Goal: Register for event/course

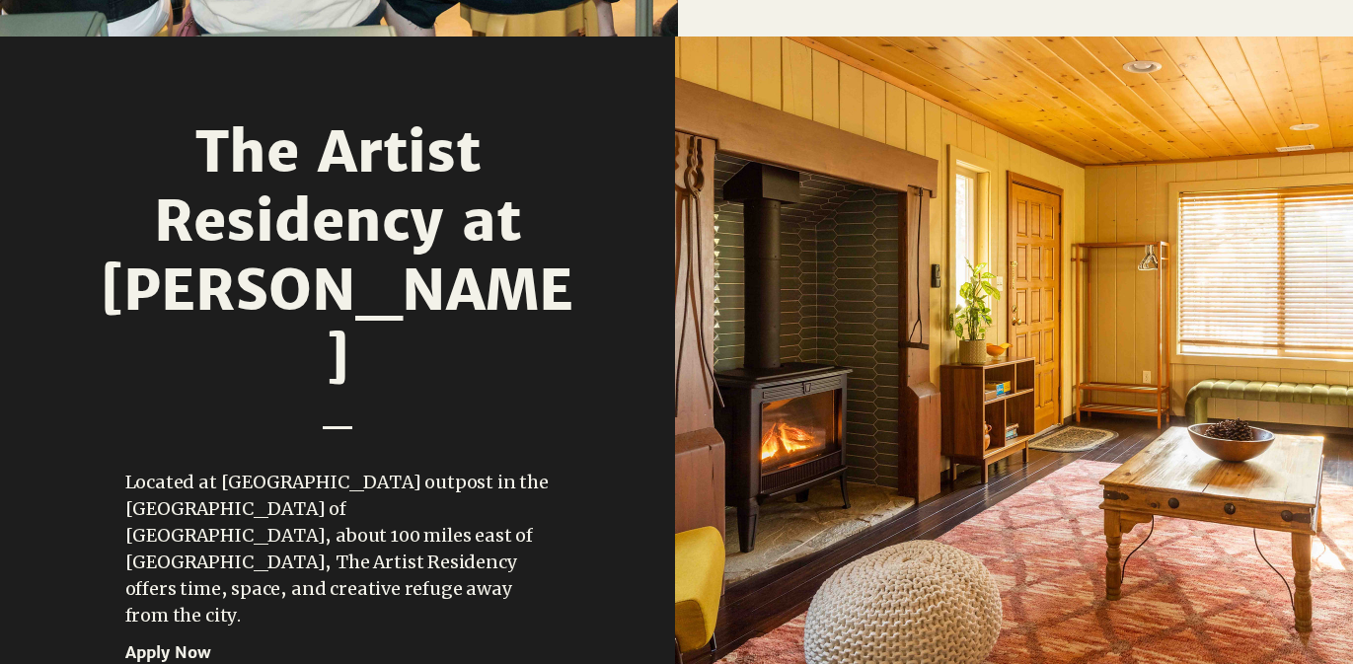
scroll to position [2314, 0]
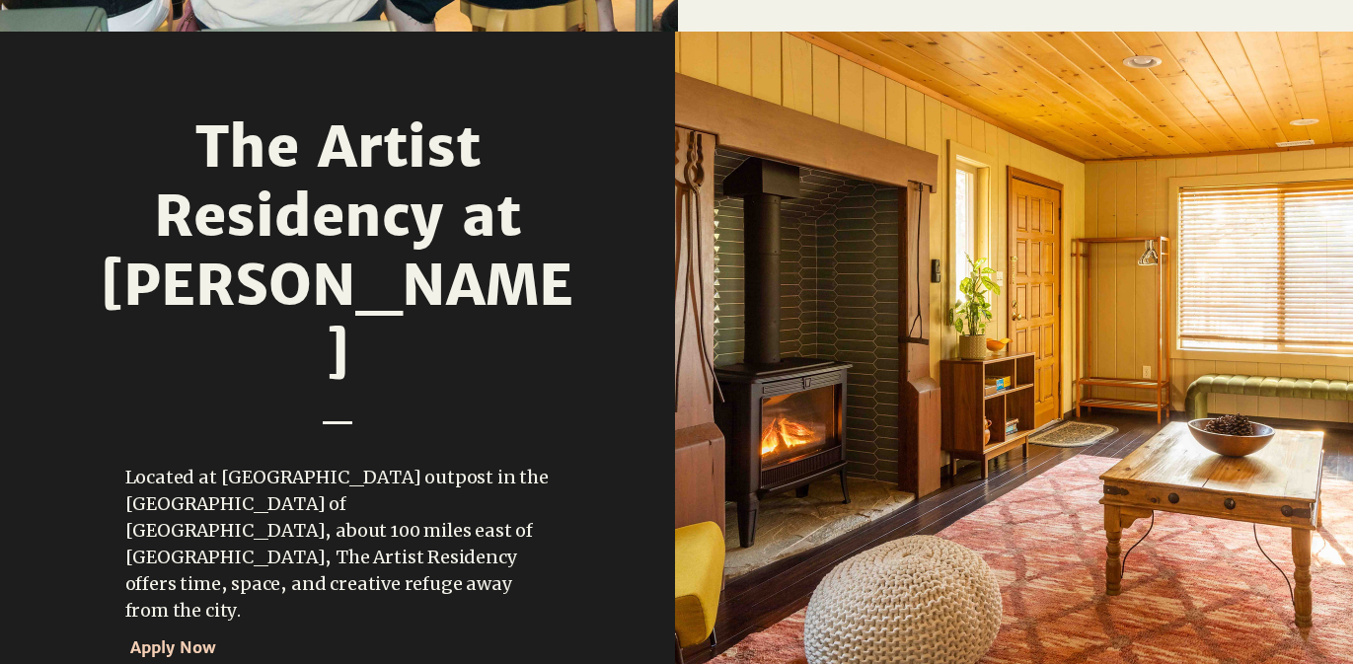
click at [156, 632] on span "Apply Now" at bounding box center [215, 648] width 171 height 32
click at [166, 637] on span "Apply Now" at bounding box center [173, 647] width 86 height 20
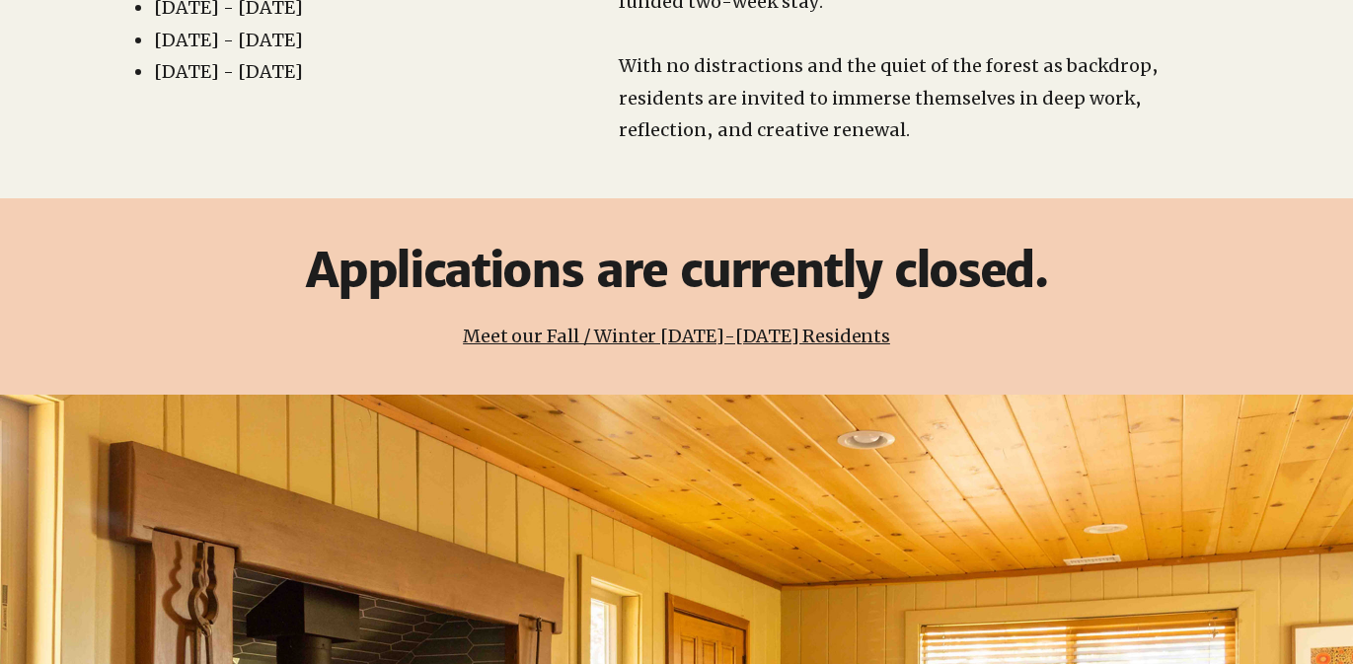
scroll to position [555, 0]
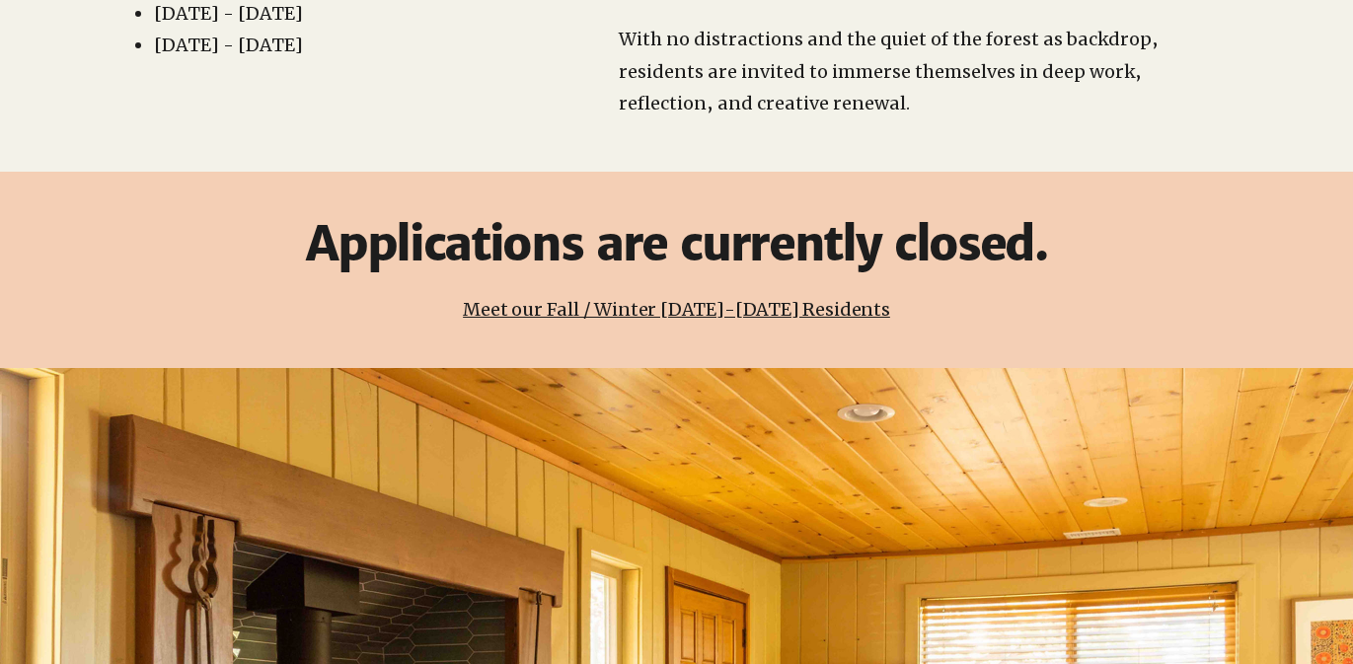
click at [637, 298] on link "Meet our Fall / Winter [DATE]-[DATE] Residents" at bounding box center [676, 309] width 427 height 23
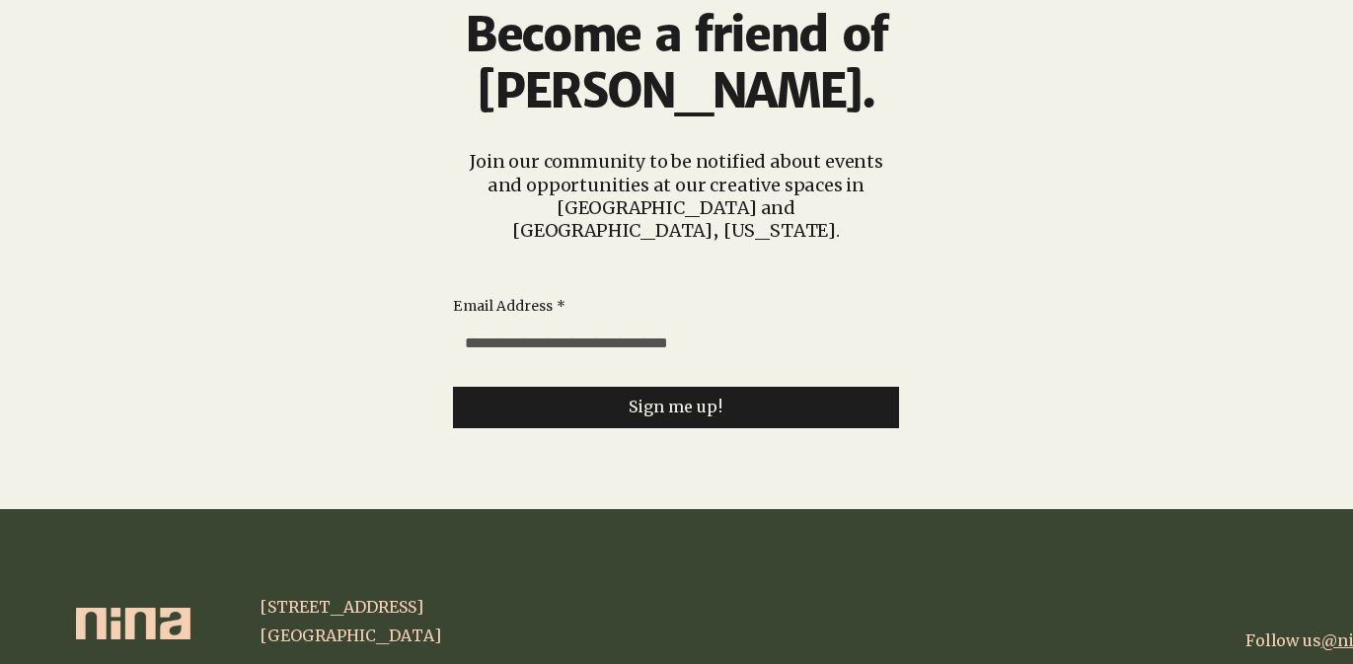
scroll to position [5742, 0]
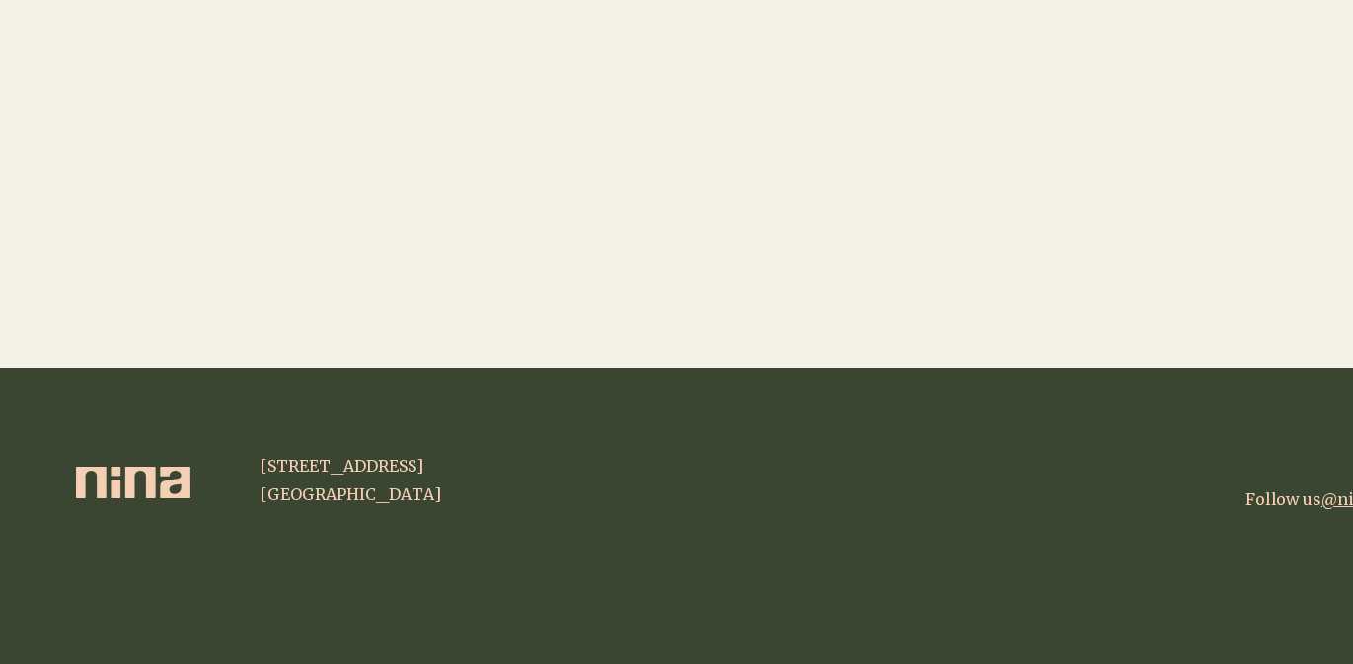
scroll to position [555, 0]
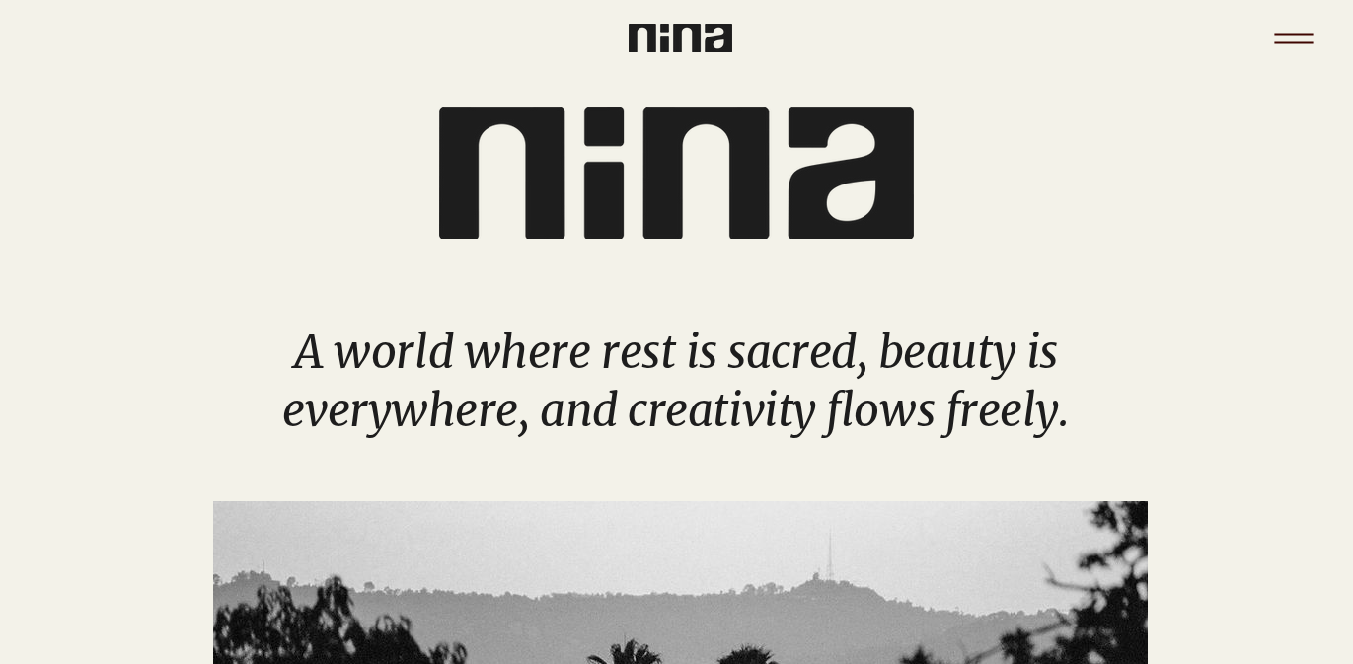
click at [1294, 47] on icon "Menu" at bounding box center [1293, 38] width 69 height 69
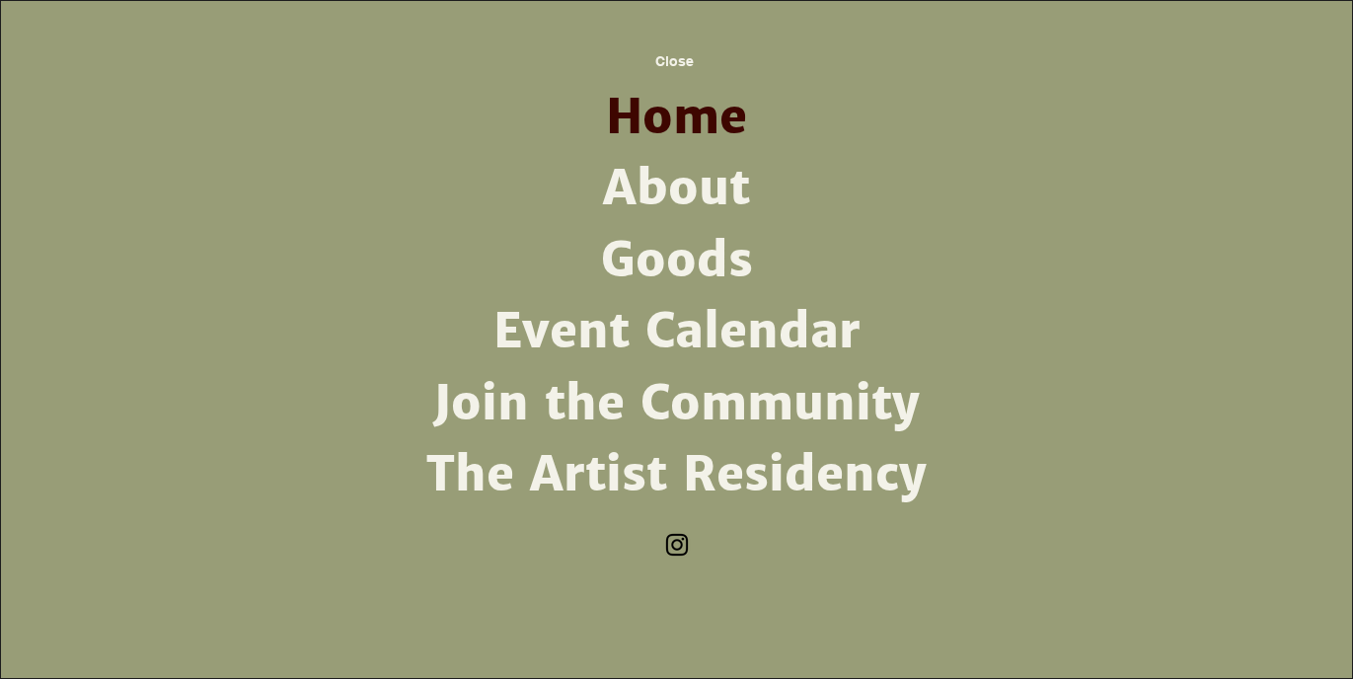
click at [590, 405] on link "Join the Community" at bounding box center [676, 403] width 515 height 71
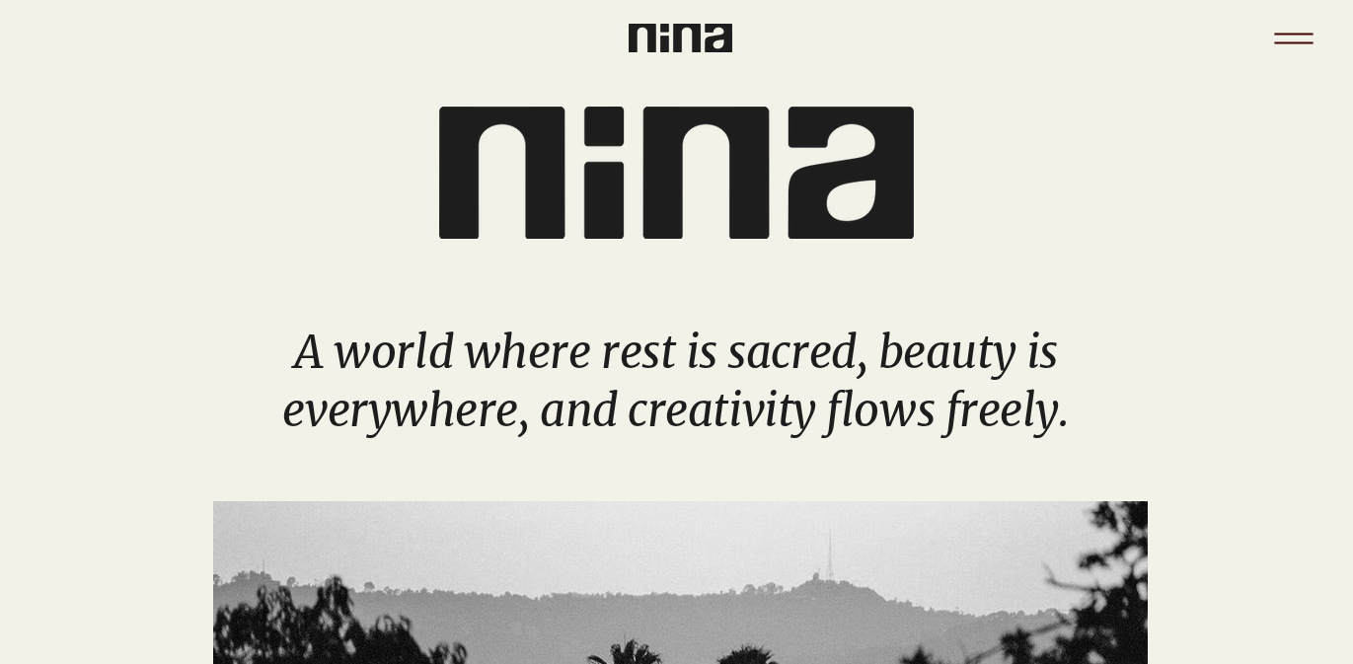
click at [1295, 38] on icon "Menu" at bounding box center [1293, 38] width 69 height 69
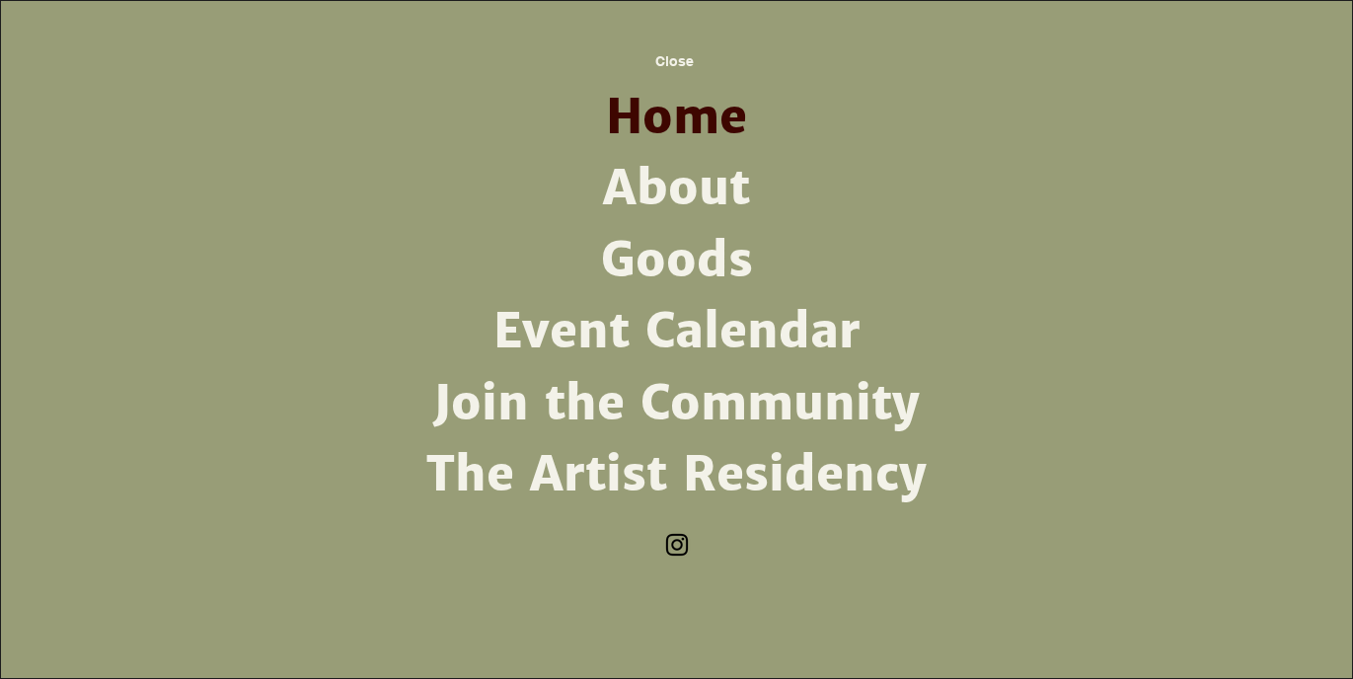
click at [688, 194] on link "About" at bounding box center [676, 188] width 515 height 71
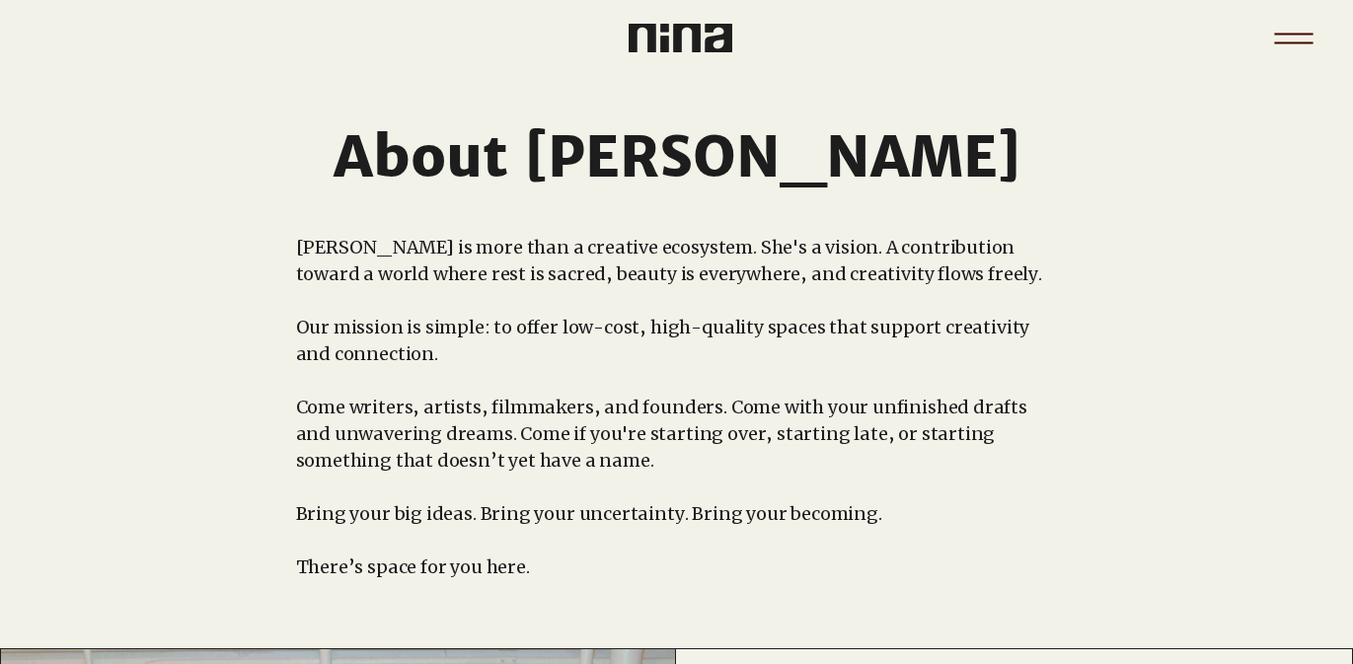
click at [1290, 37] on icon "Menu" at bounding box center [1293, 38] width 69 height 69
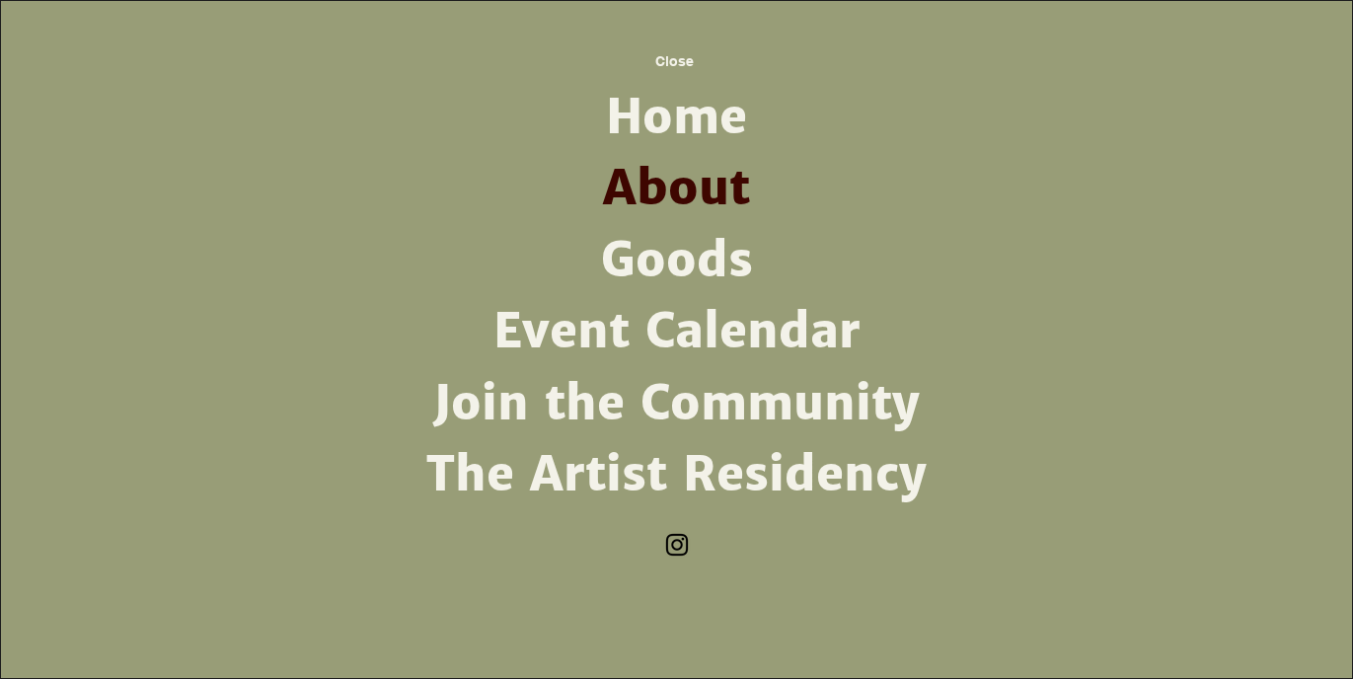
click at [643, 476] on link "The Artist Residency" at bounding box center [676, 474] width 515 height 71
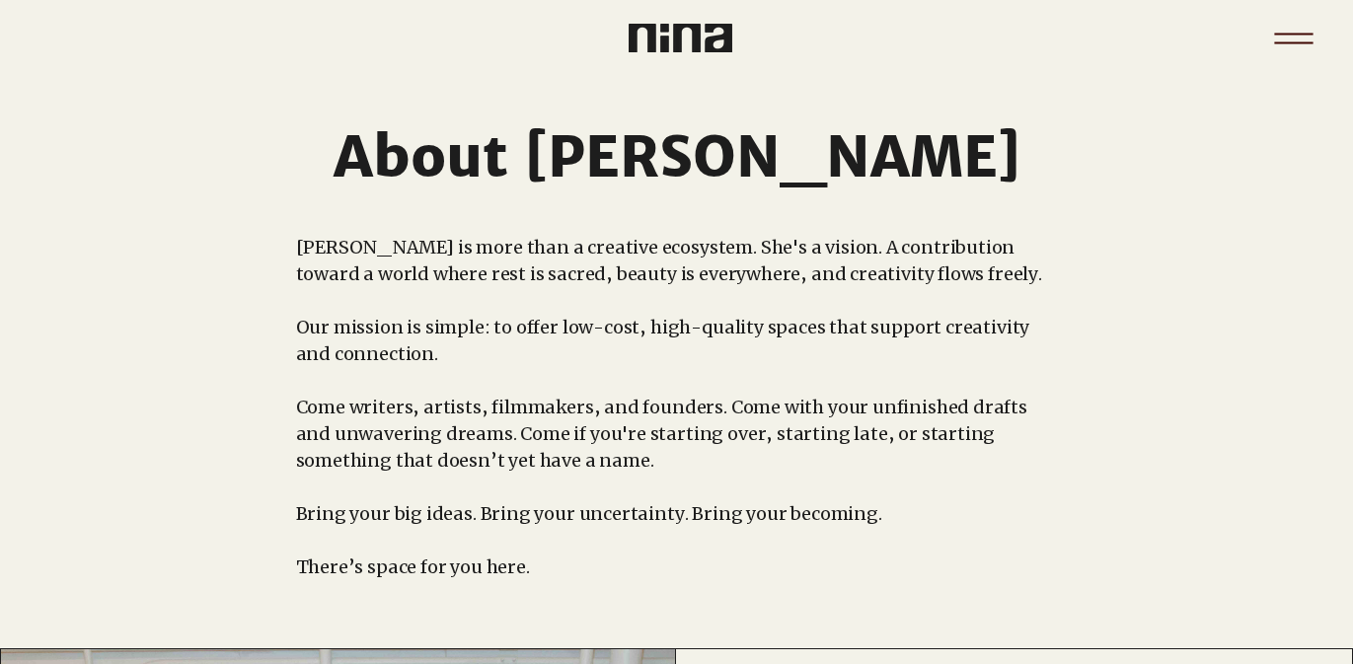
click at [1300, 44] on icon "Menu" at bounding box center [1293, 38] width 69 height 69
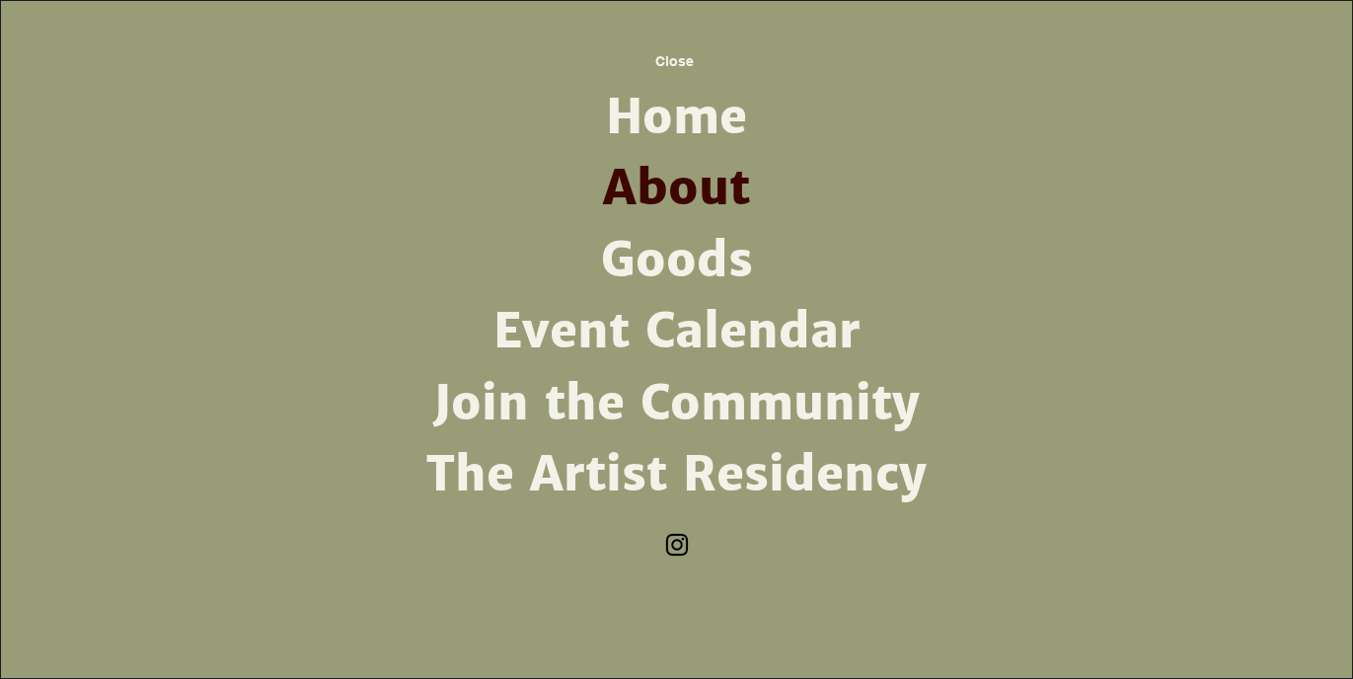
click at [580, 342] on link "Event Calendar" at bounding box center [676, 331] width 515 height 71
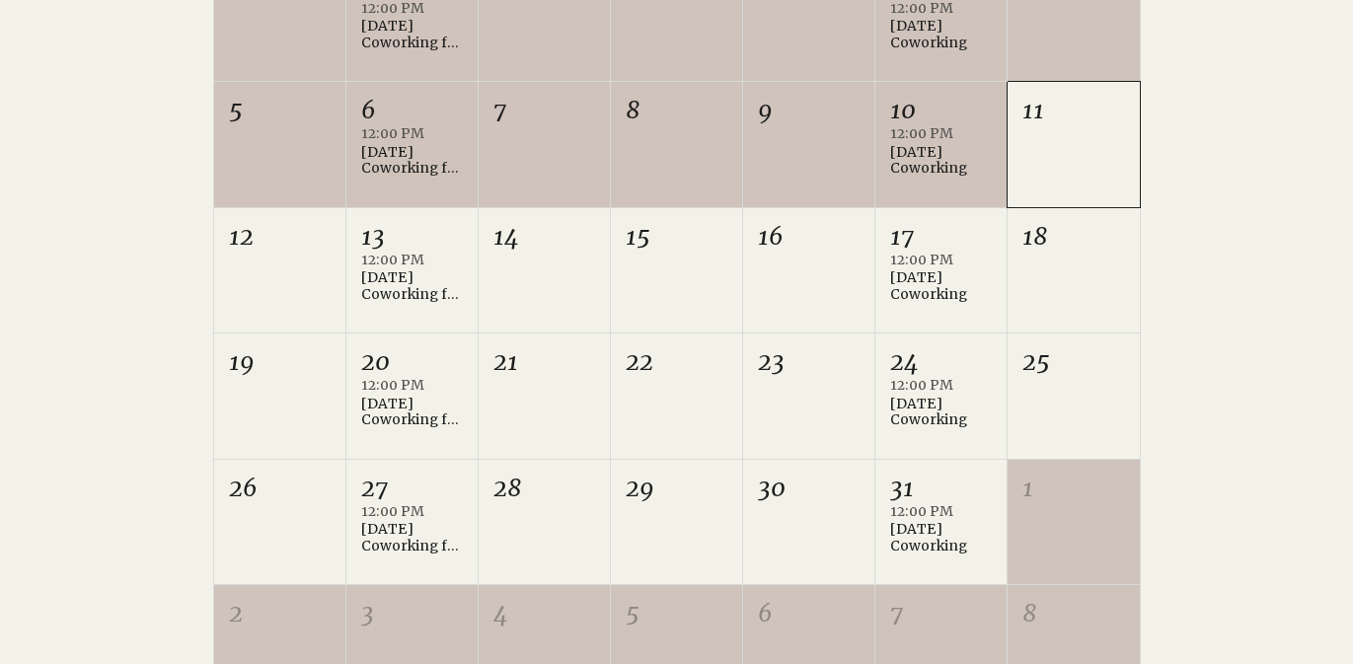
scroll to position [707, 0]
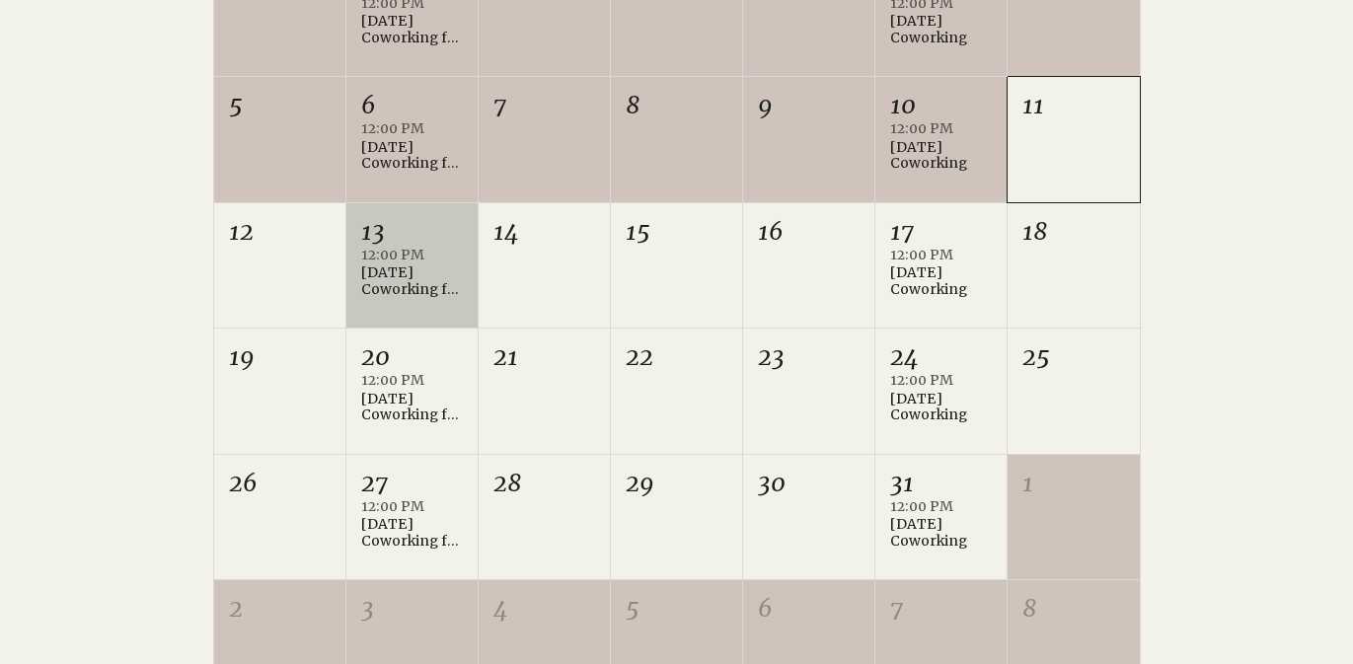
click at [395, 275] on div "[DATE] Coworking for Writers" at bounding box center [412, 281] width 102 height 34
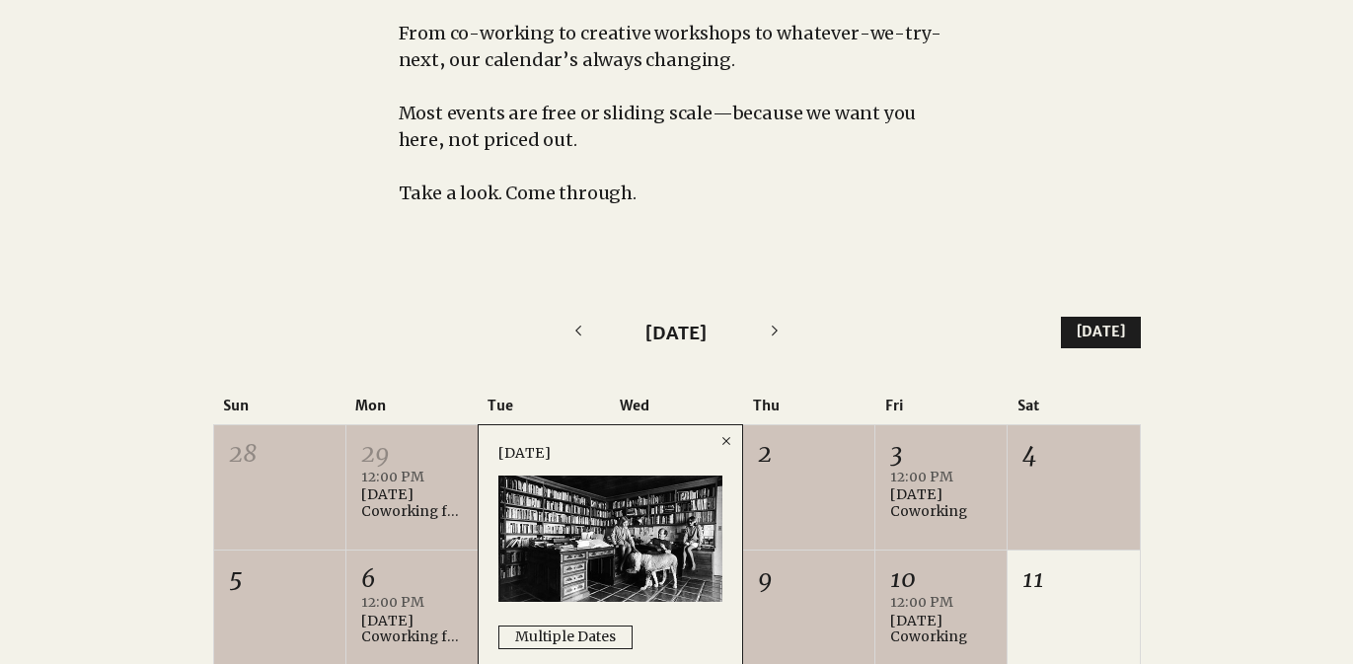
scroll to position [205, 0]
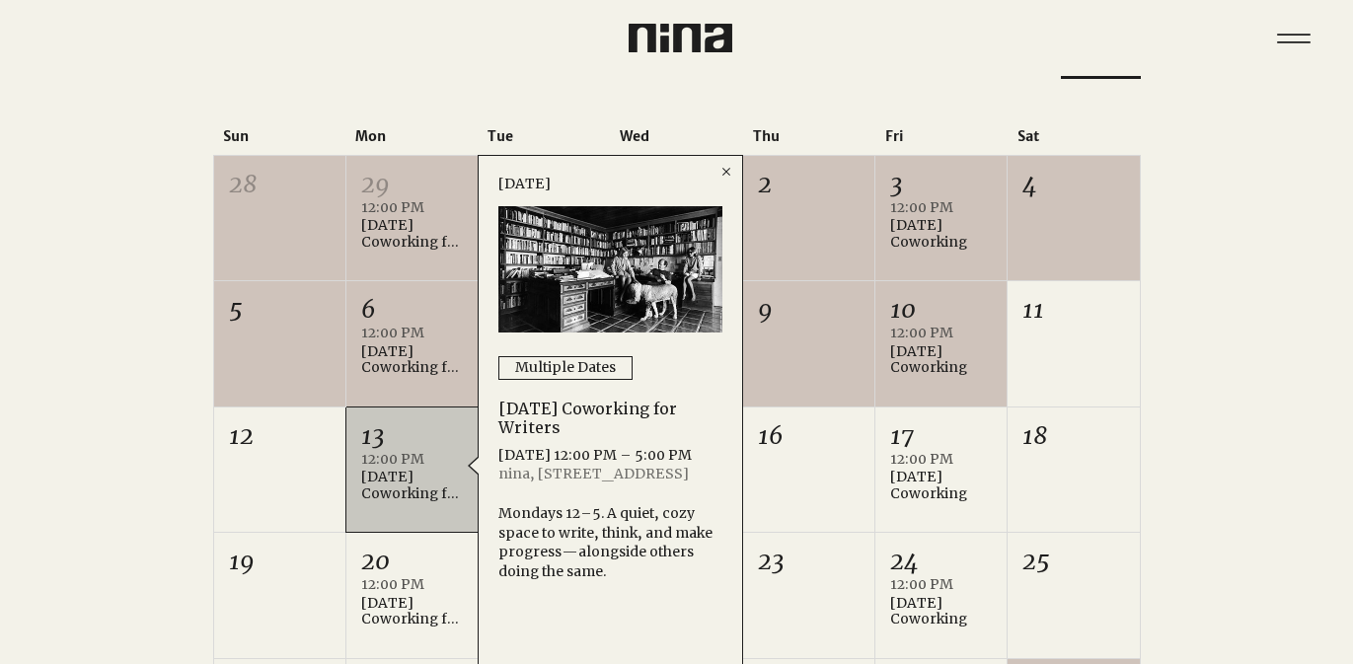
scroll to position [609, 0]
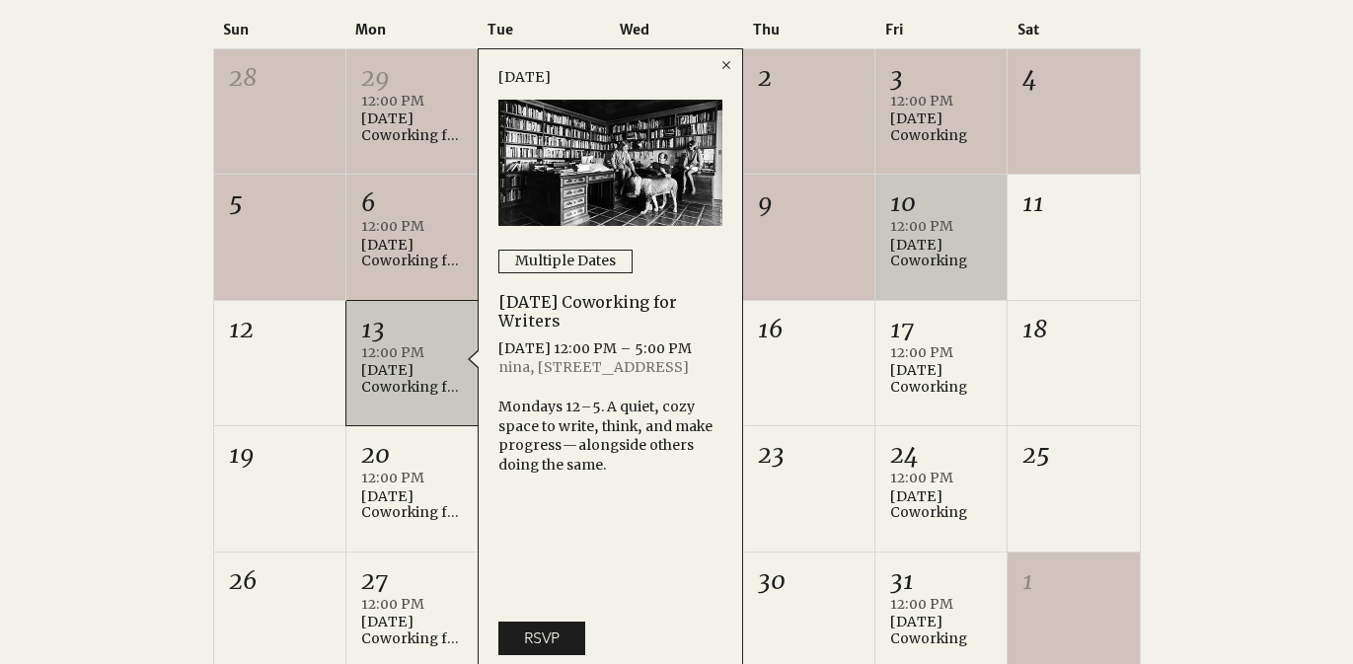
click at [918, 254] on div "[DATE] Coworking" at bounding box center [941, 254] width 102 height 34
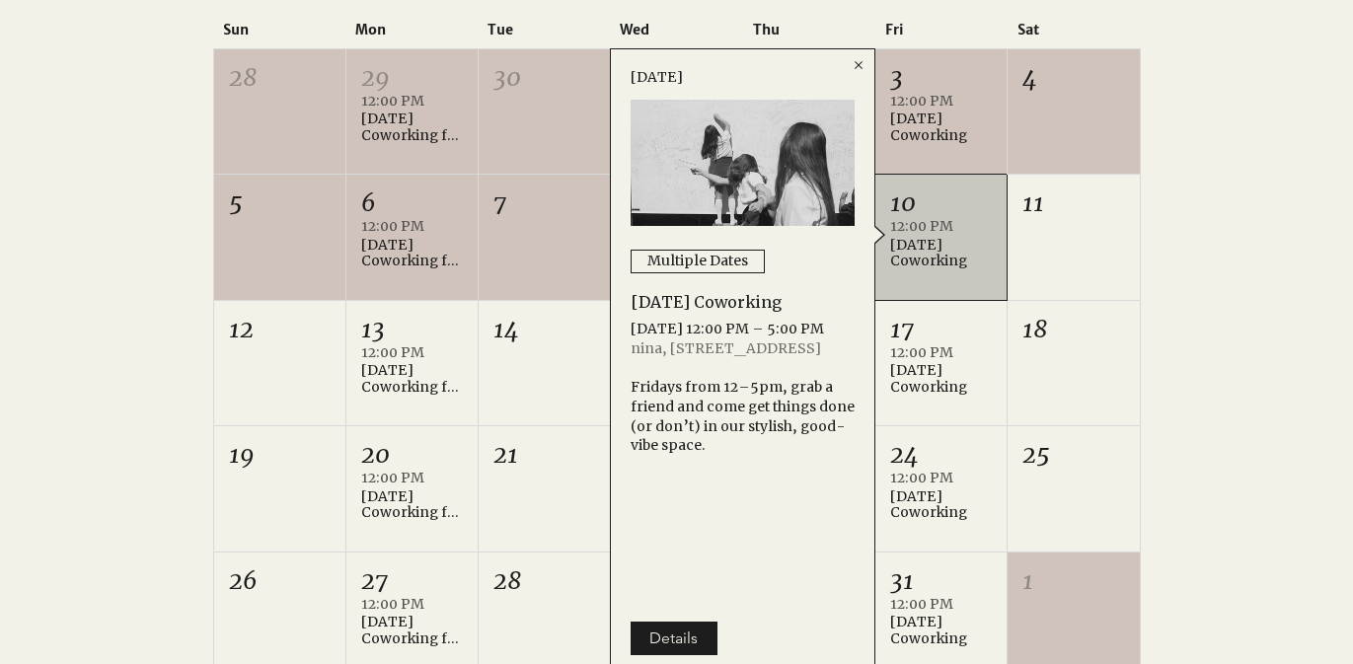
click at [905, 258] on div "[DATE] Coworking" at bounding box center [941, 254] width 102 height 34
click at [174, 416] on div at bounding box center [676, 369] width 1353 height 975
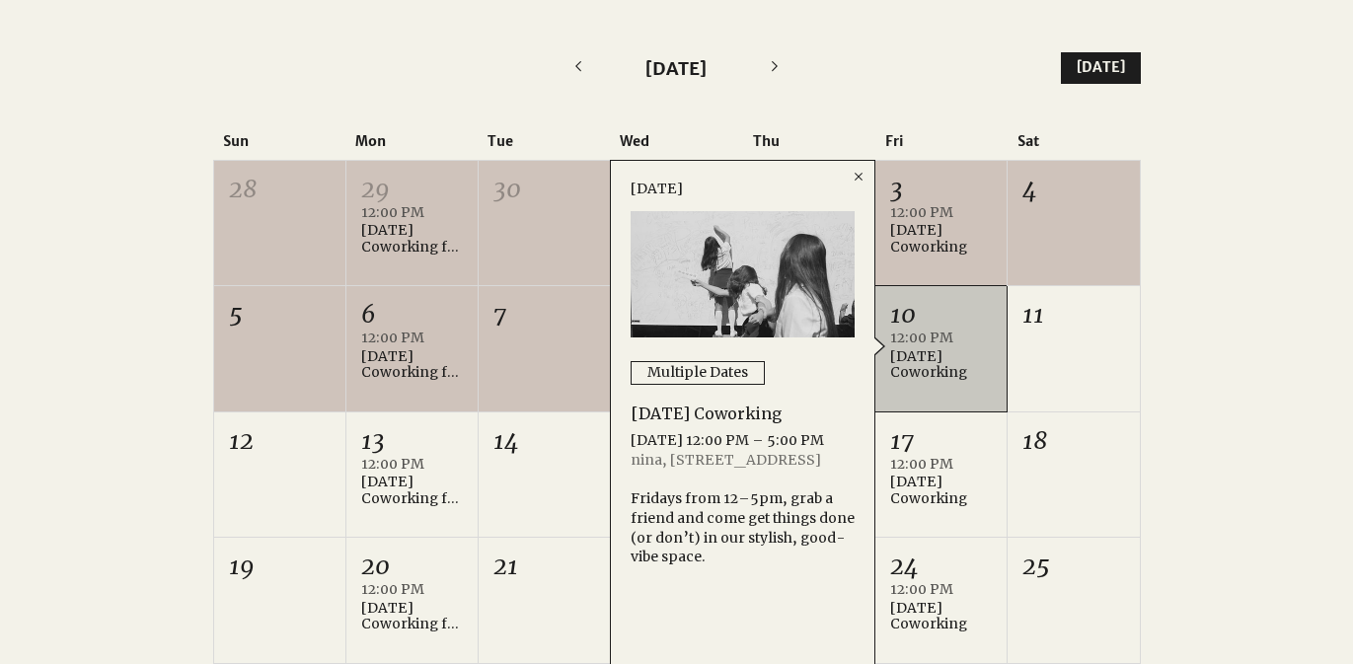
scroll to position [493, 0]
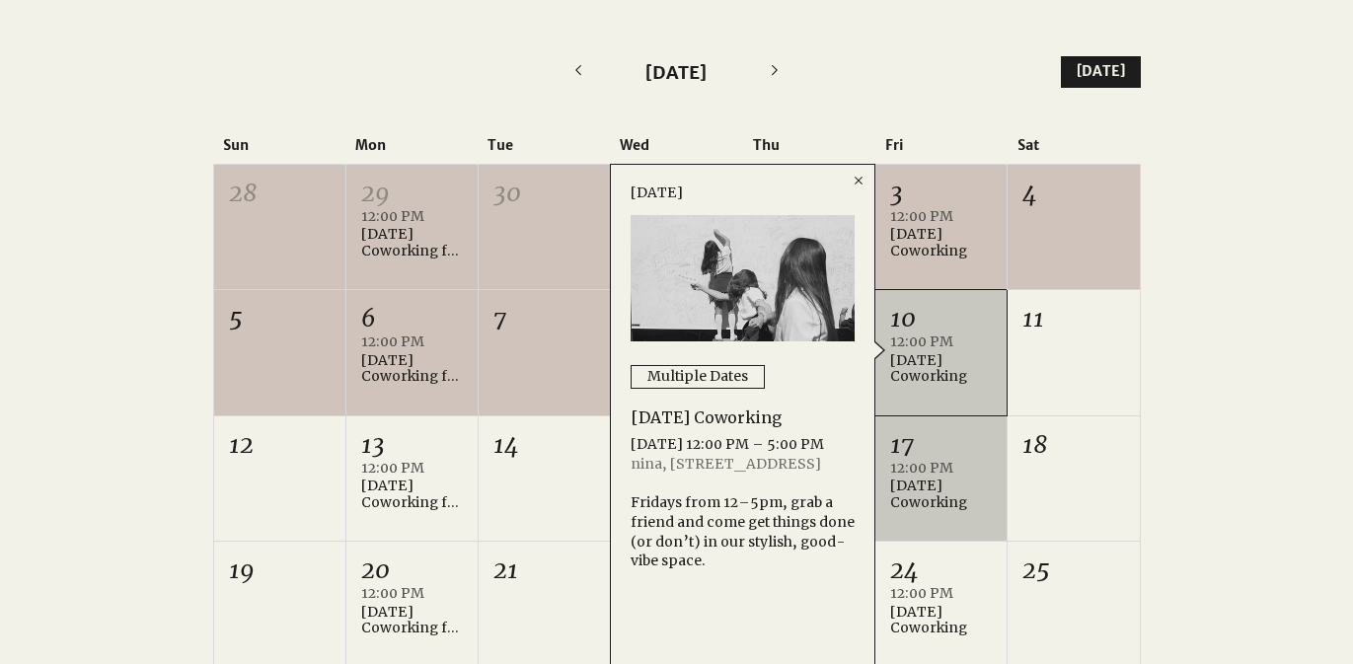
click at [916, 458] on div "17" at bounding box center [941, 445] width 102 height 34
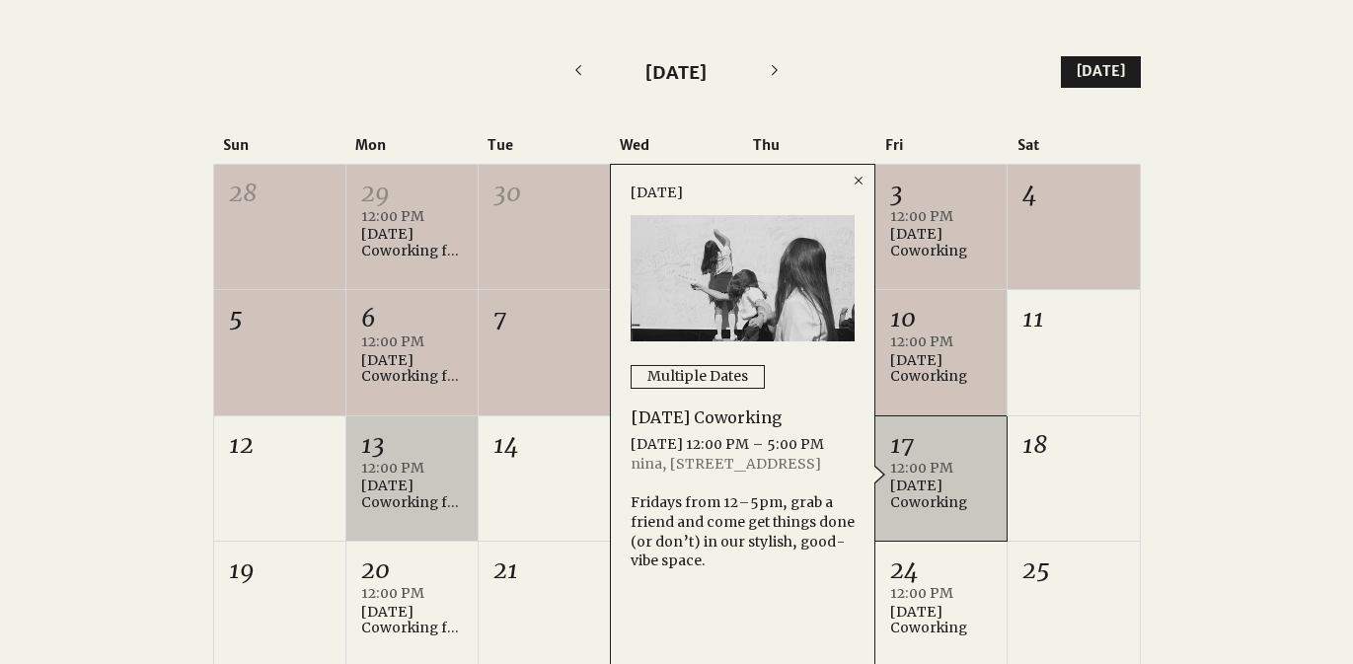
click at [387, 480] on div "[DATE] Coworking for Writers" at bounding box center [412, 495] width 102 height 34
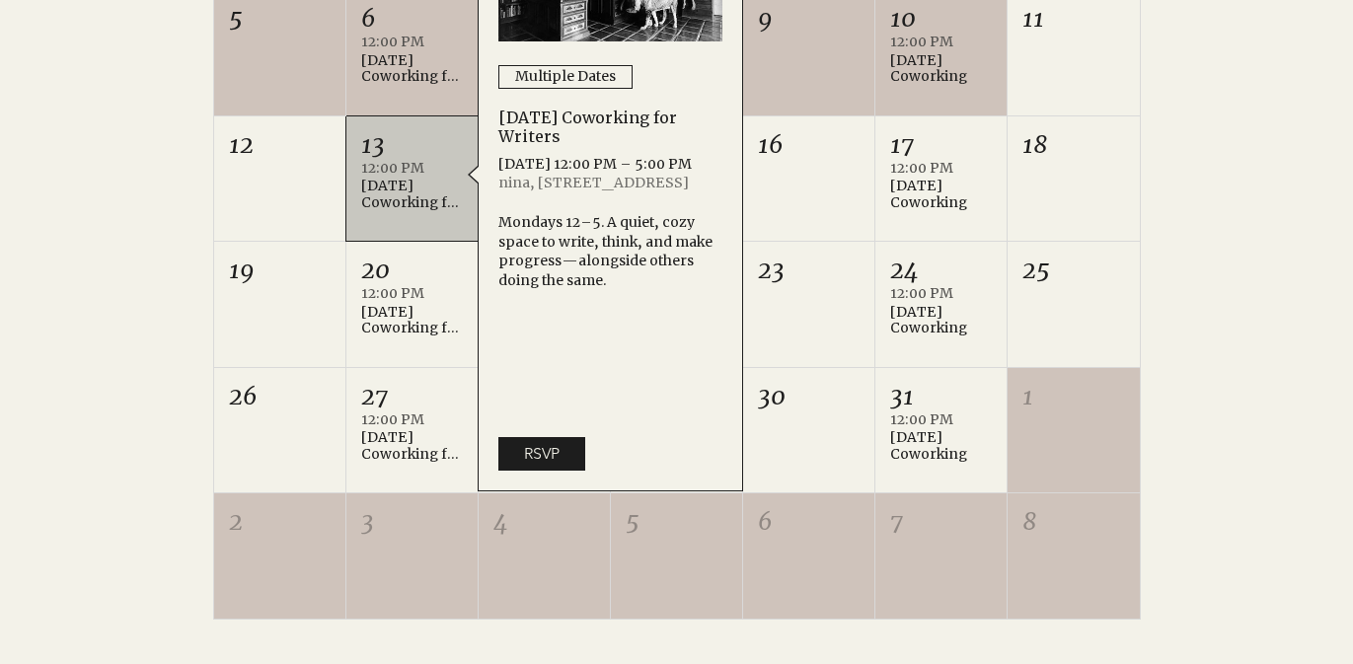
scroll to position [798, 0]
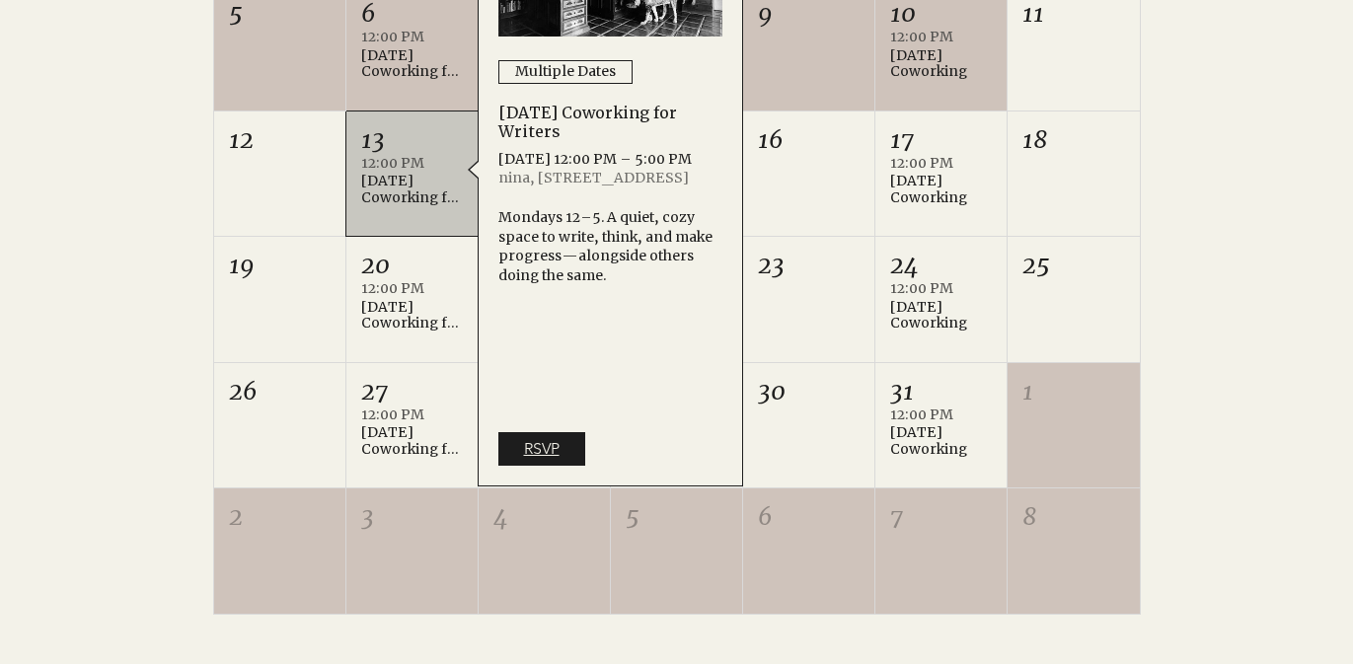
click at [530, 456] on span "RSVP" at bounding box center [542, 449] width 36 height 22
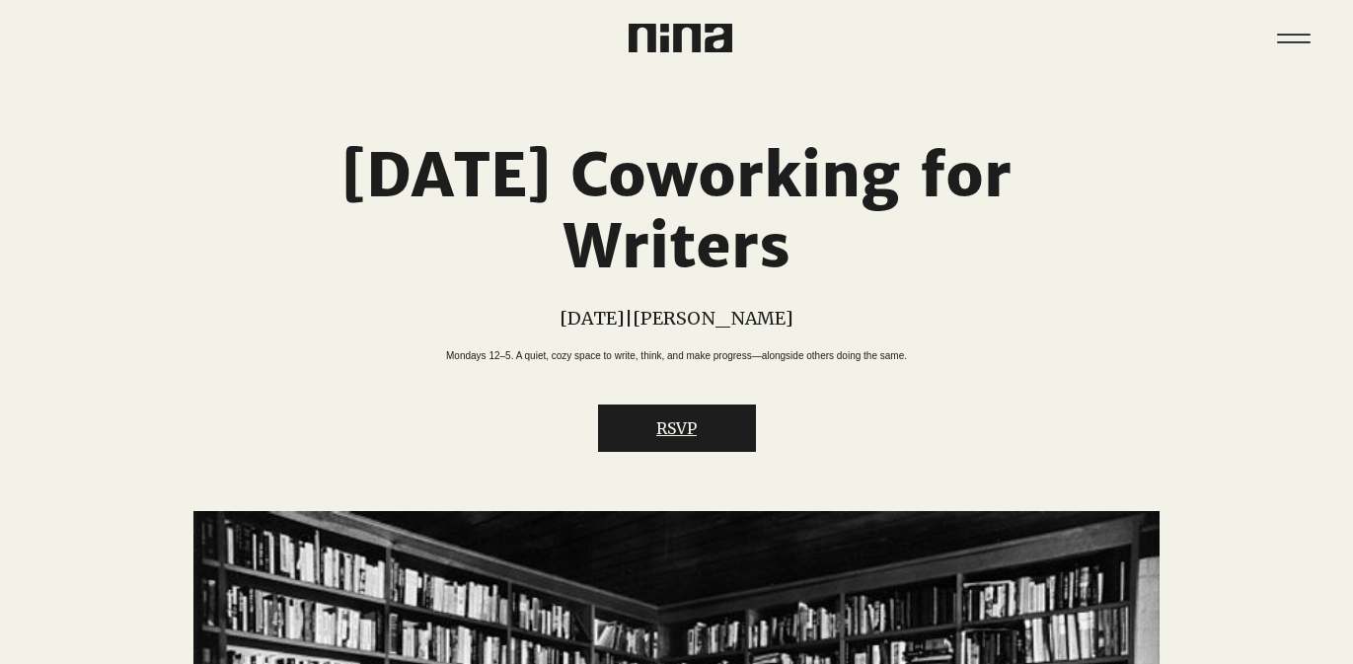
click at [704, 452] on button "RSVP" at bounding box center [677, 428] width 158 height 47
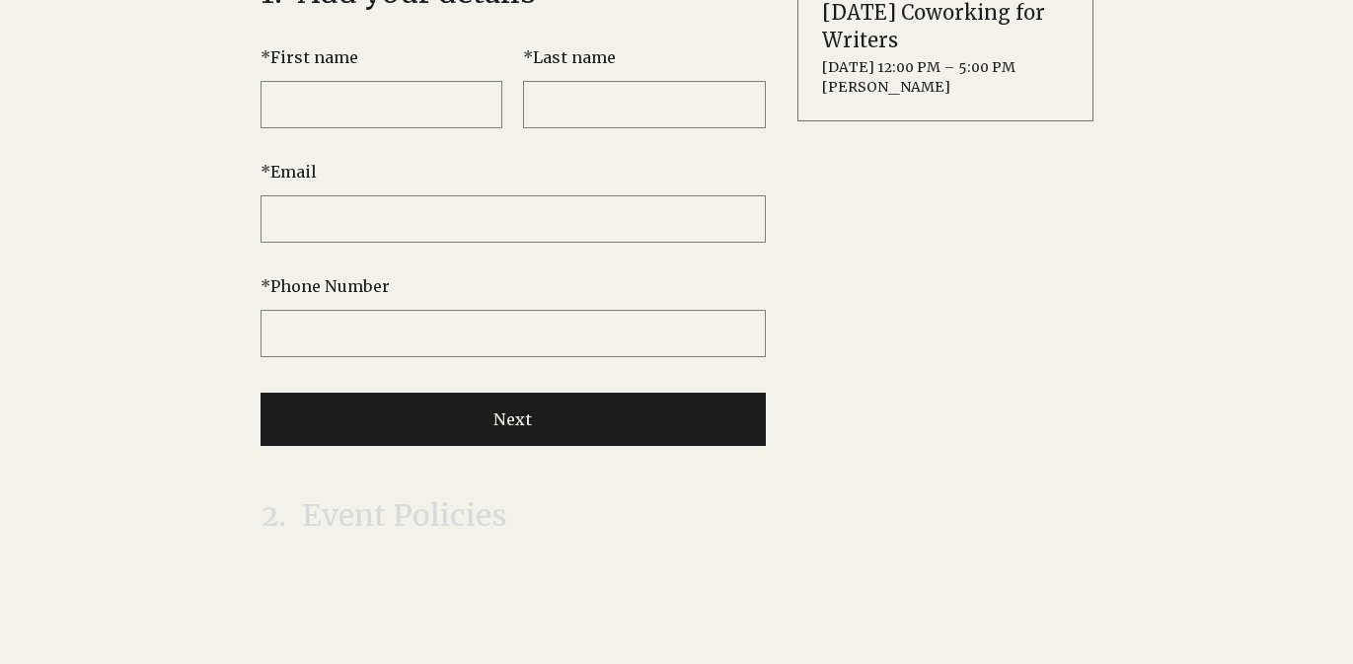
scroll to position [109, 0]
